Goal: Navigation & Orientation: Find specific page/section

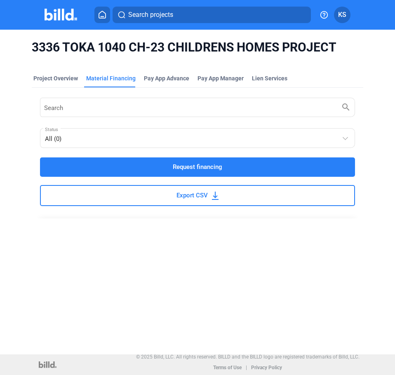
click at [101, 17] on icon at bounding box center [102, 14] width 7 height 7
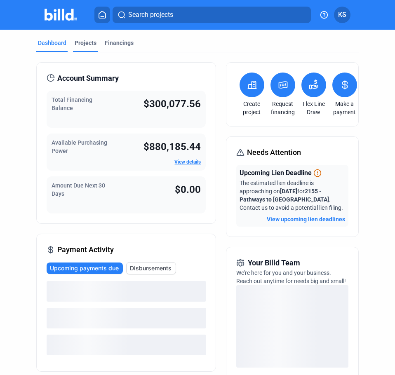
click at [85, 42] on div "Projects" at bounding box center [86, 43] width 22 height 8
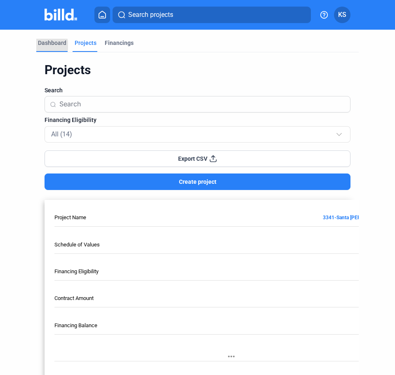
click at [47, 45] on div "Dashboard" at bounding box center [52, 43] width 28 height 8
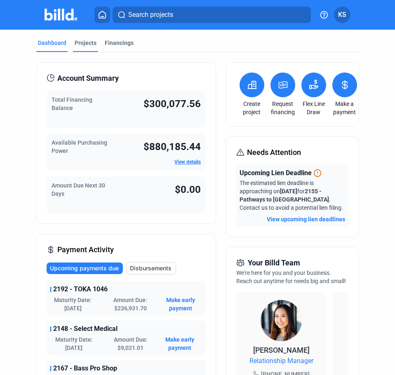
click at [85, 43] on div "Projects" at bounding box center [86, 43] width 22 height 8
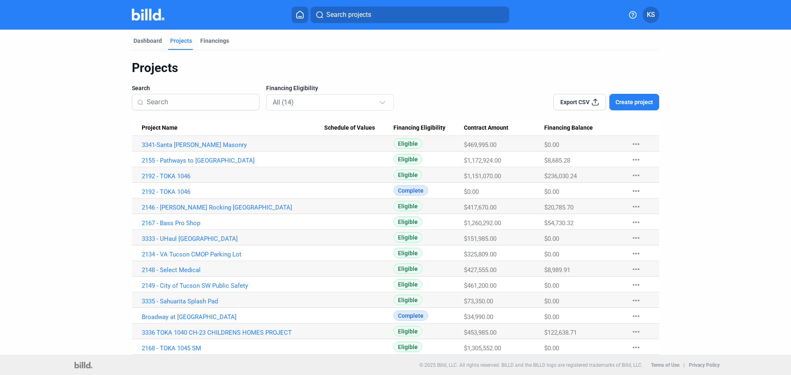
scroll to position [2, 0]
drag, startPoint x: 256, startPoint y: 16, endPoint x: 257, endPoint y: 22, distance: 6.2
click at [257, 22] on div "Search projects" at bounding box center [401, 15] width 438 height 16
